Goal: Information Seeking & Learning: Learn about a topic

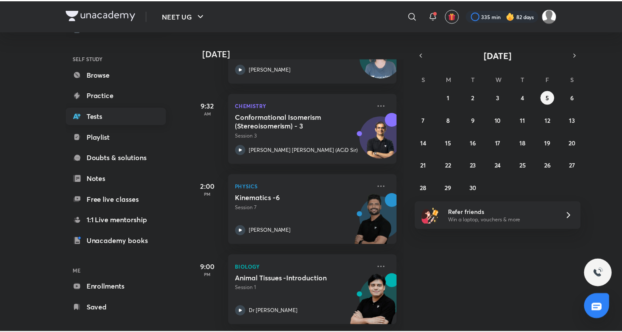
scroll to position [59, 0]
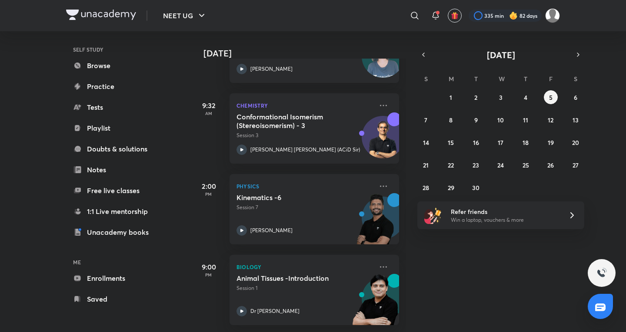
click at [424, 14] on div "​ 335 min 82 days" at bounding box center [411, 15] width 296 height 21
click at [418, 16] on icon at bounding box center [414, 15] width 10 height 10
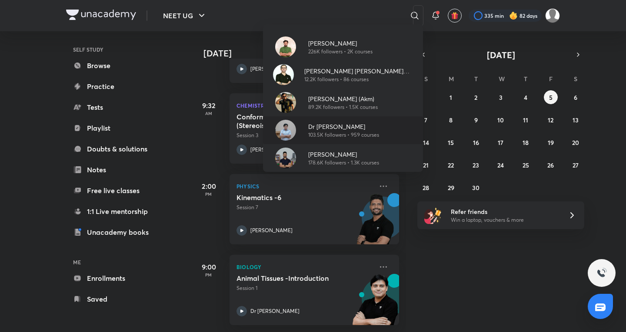
click at [329, 130] on p "Dr [PERSON_NAME]" at bounding box center [343, 126] width 71 height 9
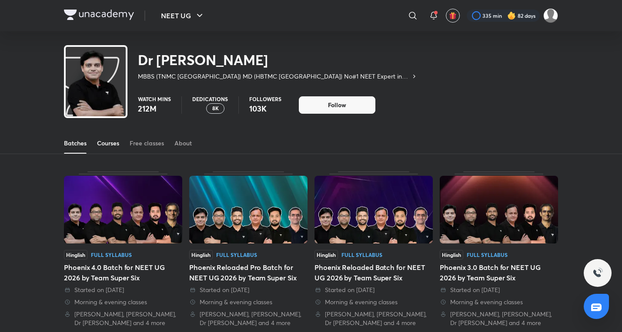
click at [102, 145] on div "Courses" at bounding box center [108, 143] width 22 height 9
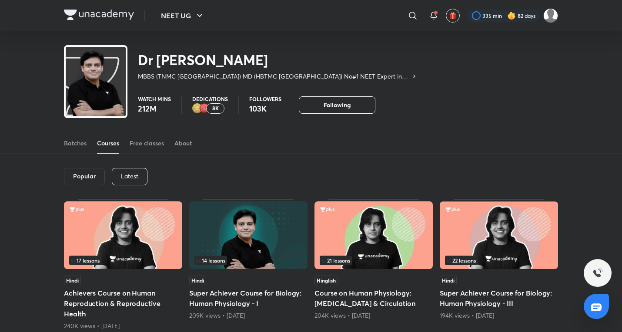
click at [123, 179] on p "Latest" at bounding box center [129, 176] width 17 height 7
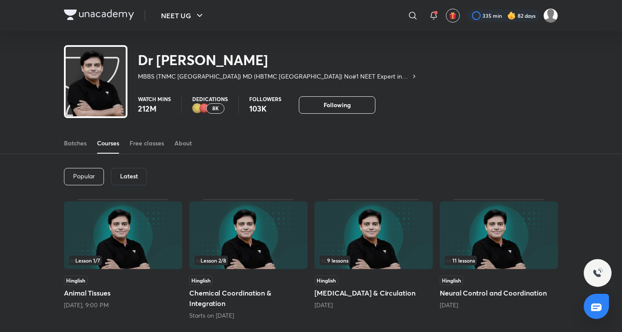
click at [337, 261] on span "9 lessons" at bounding box center [334, 260] width 27 height 5
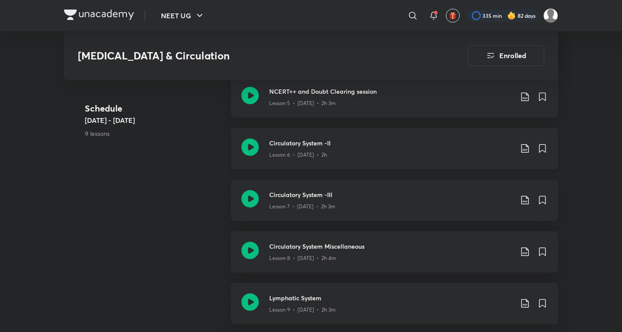
scroll to position [725, 0]
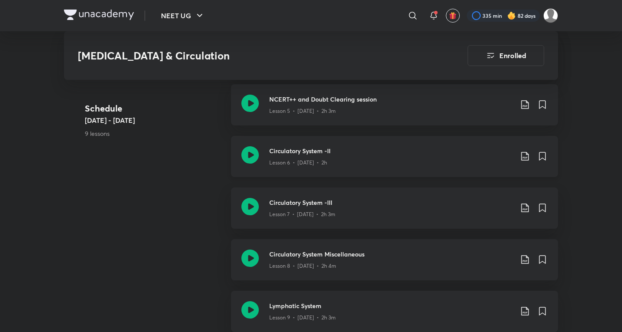
drag, startPoint x: 316, startPoint y: 149, endPoint x: 316, endPoint y: 163, distance: 13.9
click at [316, 159] on p "Lesson 6 • [DATE] • 2h" at bounding box center [298, 163] width 58 height 8
